Goal: Find contact information: Find contact information

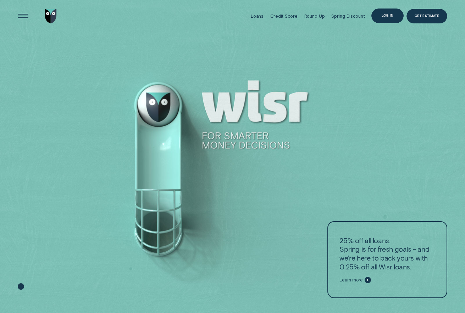
click at [372, 18] on div "Log in" at bounding box center [387, 16] width 32 height 15
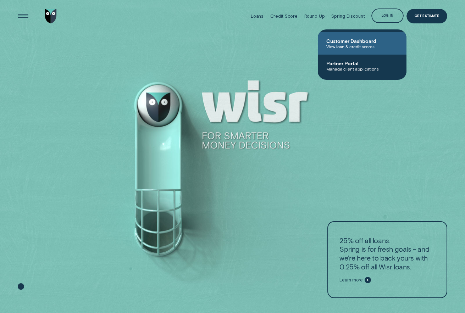
click at [366, 44] on span "View loan & credit scores" at bounding box center [362, 46] width 72 height 5
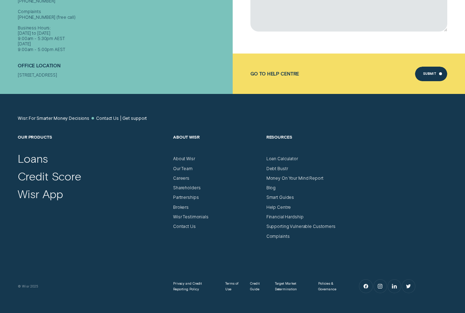
scroll to position [263, 0]
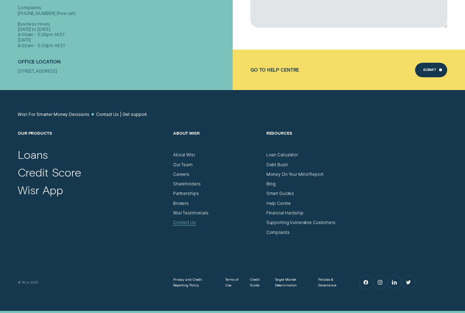
click at [189, 224] on div "Contact Us" at bounding box center [184, 222] width 23 height 5
